Goal: Book appointment/travel/reservation

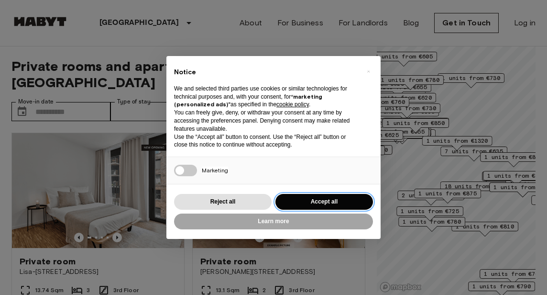
click at [328, 204] on button "Accept all" at bounding box center [325, 202] width 98 height 16
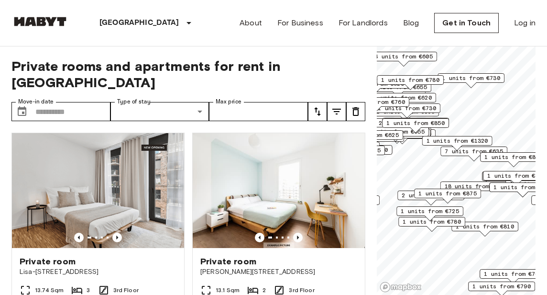
click at [390, 143] on div "2 units from €625" at bounding box center [369, 137] width 67 height 15
click at [78, 102] on input "Move-in date" at bounding box center [72, 111] width 75 height 19
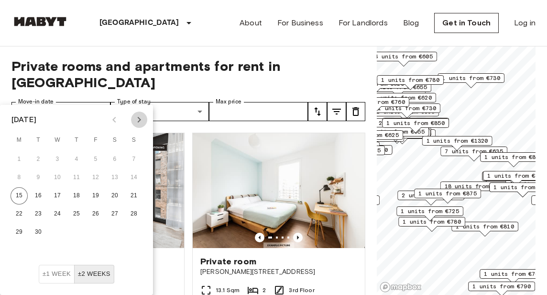
click at [133, 120] on icon "Next month" at bounding box center [138, 119] width 11 height 11
click at [94, 160] on button "3" at bounding box center [95, 159] width 17 height 17
type input "**********"
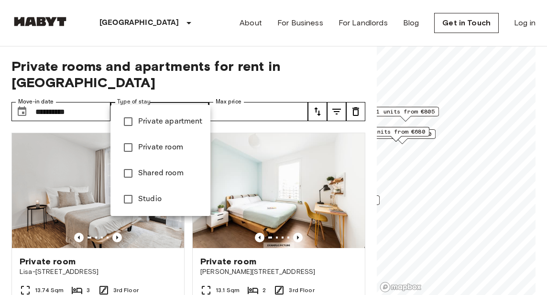
click at [93, 95] on div at bounding box center [273, 147] width 547 height 295
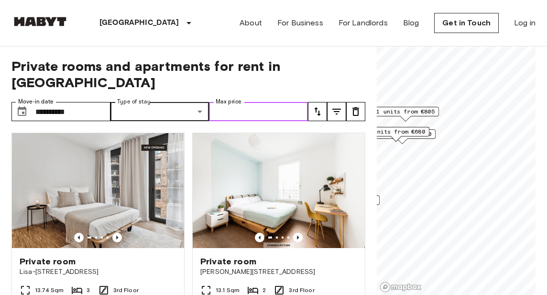
click at [242, 102] on input "Max price" at bounding box center [258, 111] width 99 height 19
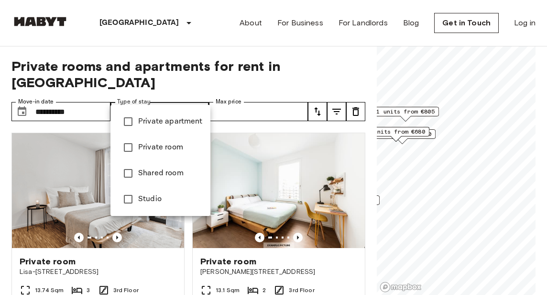
click at [189, 79] on div at bounding box center [273, 147] width 547 height 295
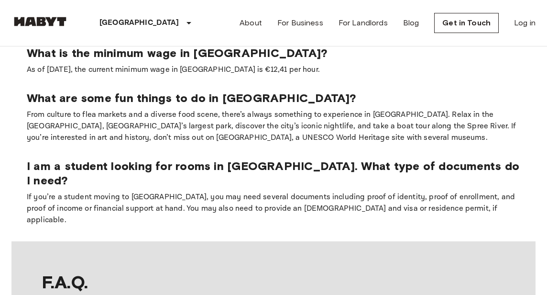
scroll to position [818, 0]
